Goal: Information Seeking & Learning: Learn about a topic

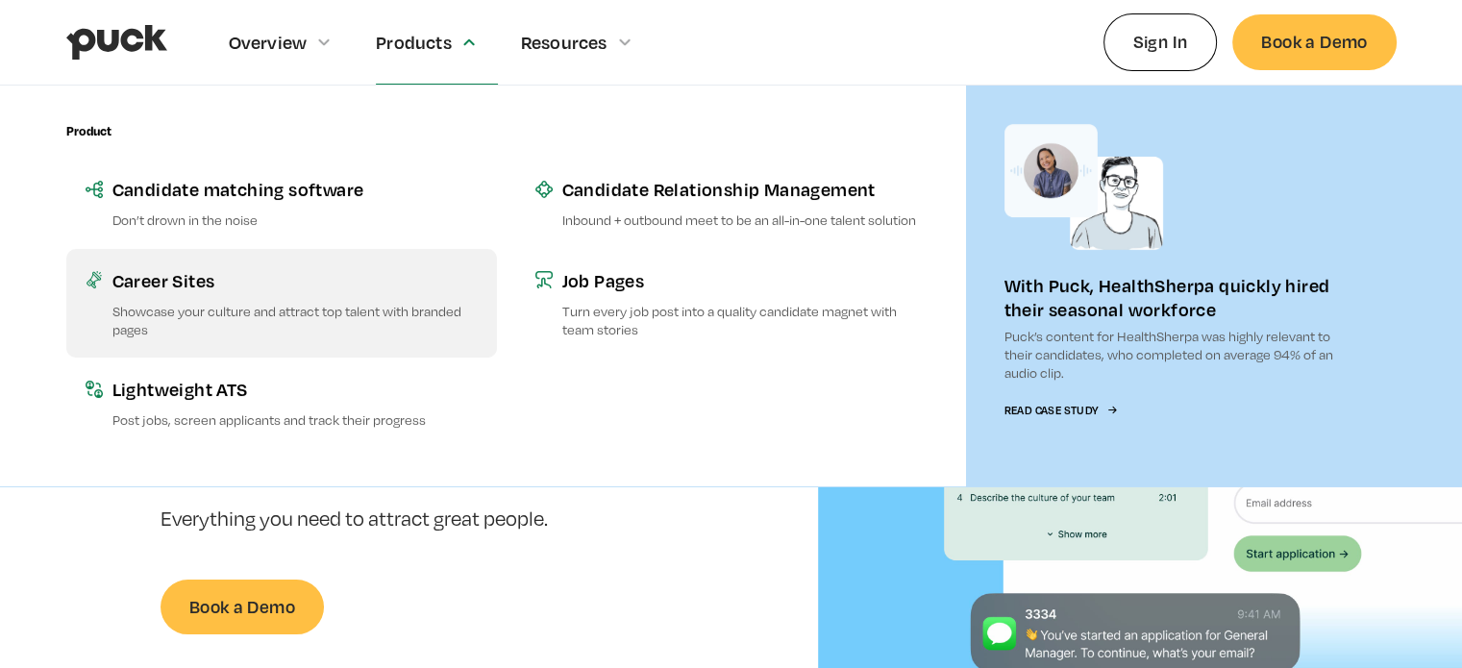
click at [168, 275] on div "Career Sites" at bounding box center [294, 280] width 365 height 24
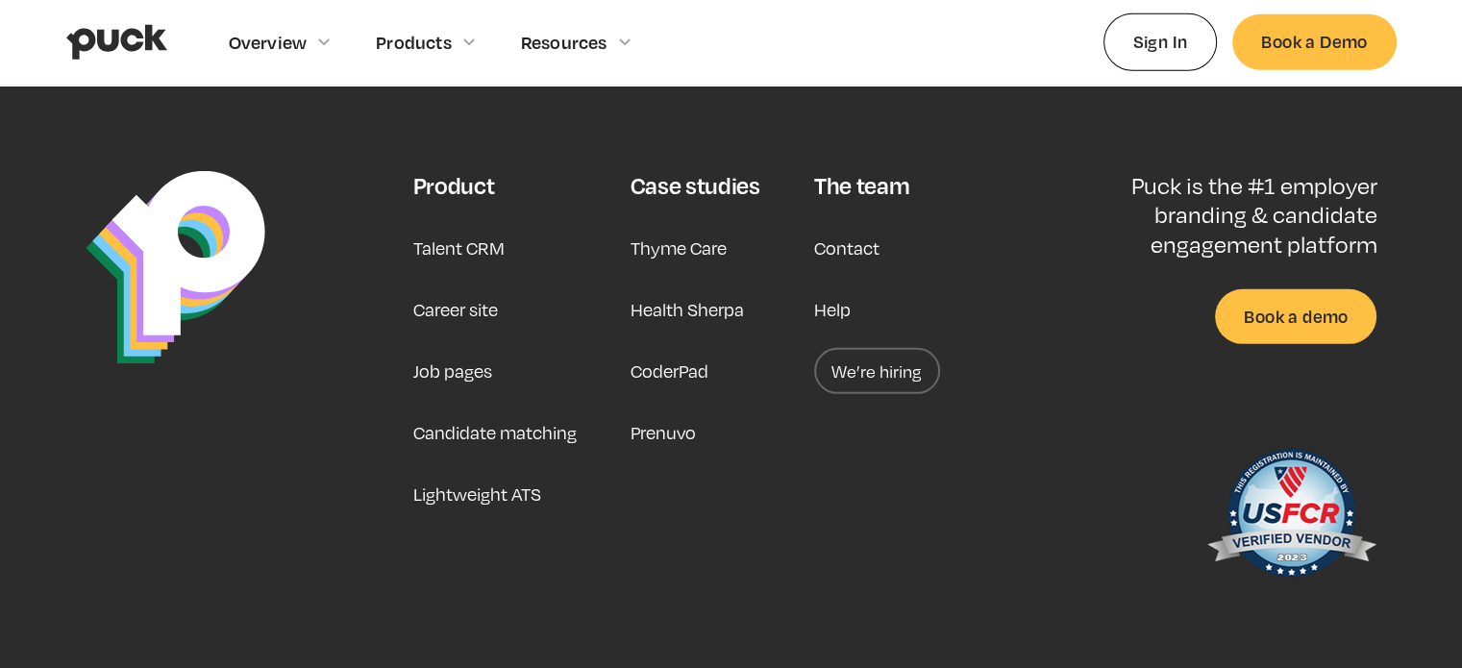
scroll to position [5990, 0]
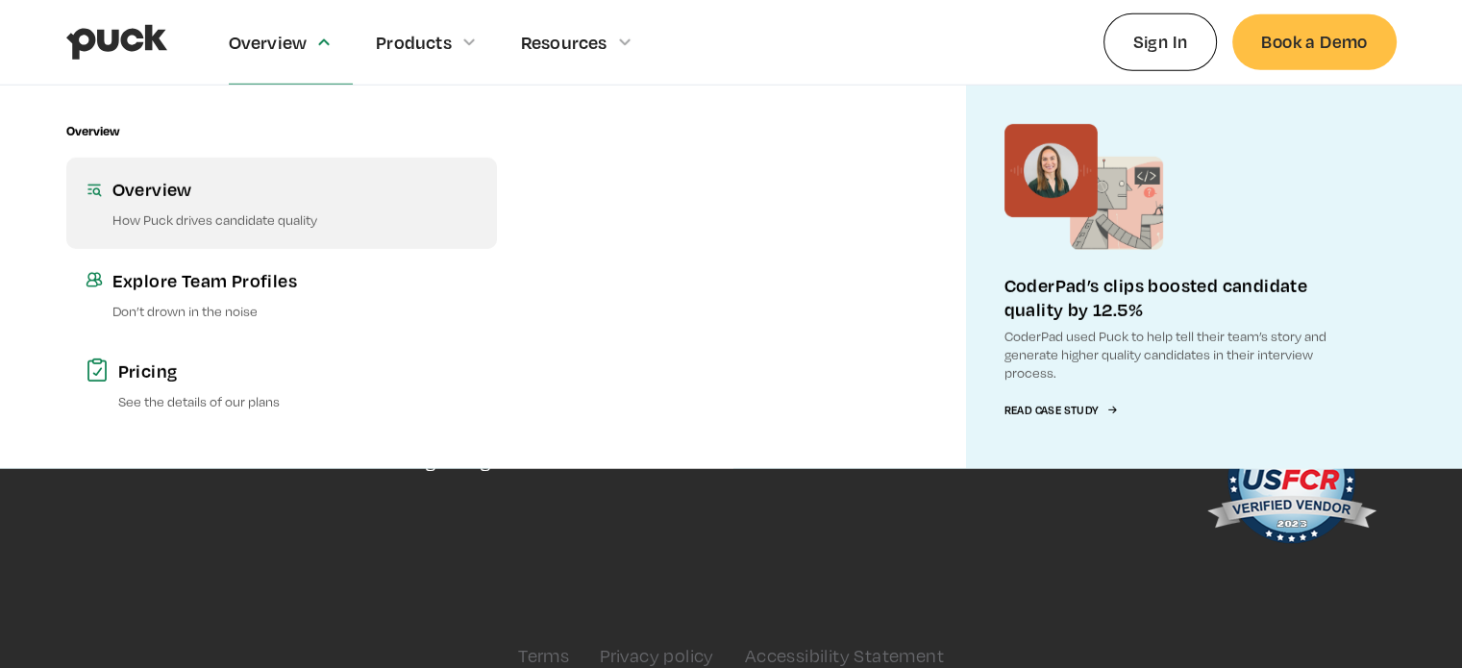
click at [138, 203] on link "Overview How Puck drives candidate quality" at bounding box center [281, 203] width 431 height 90
